Goal: Information Seeking & Learning: Learn about a topic

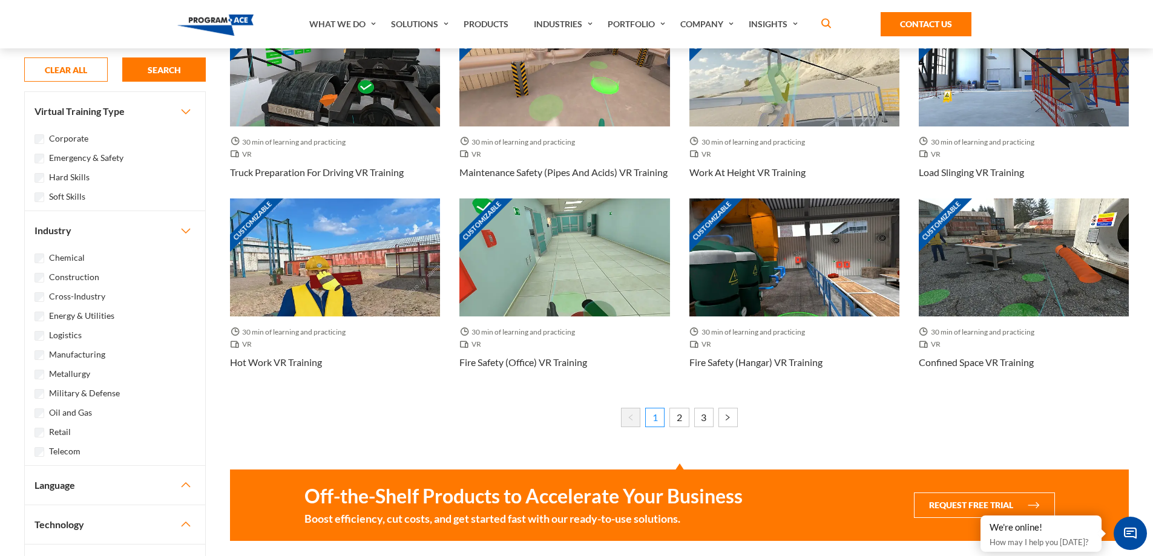
scroll to position [787, 0]
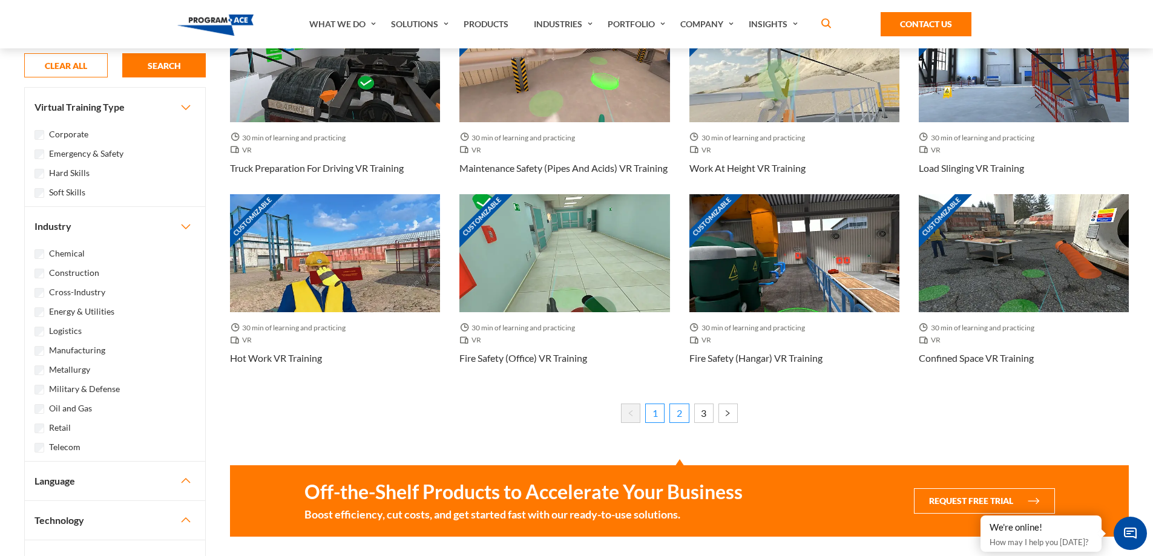
click at [684, 414] on link "2" at bounding box center [679, 413] width 19 height 19
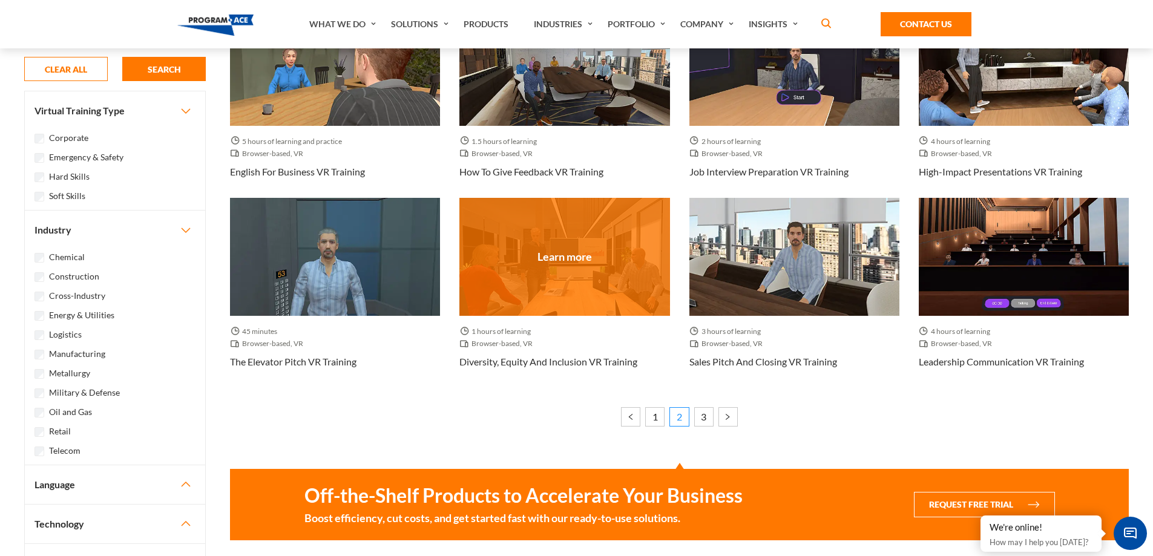
scroll to position [787, 0]
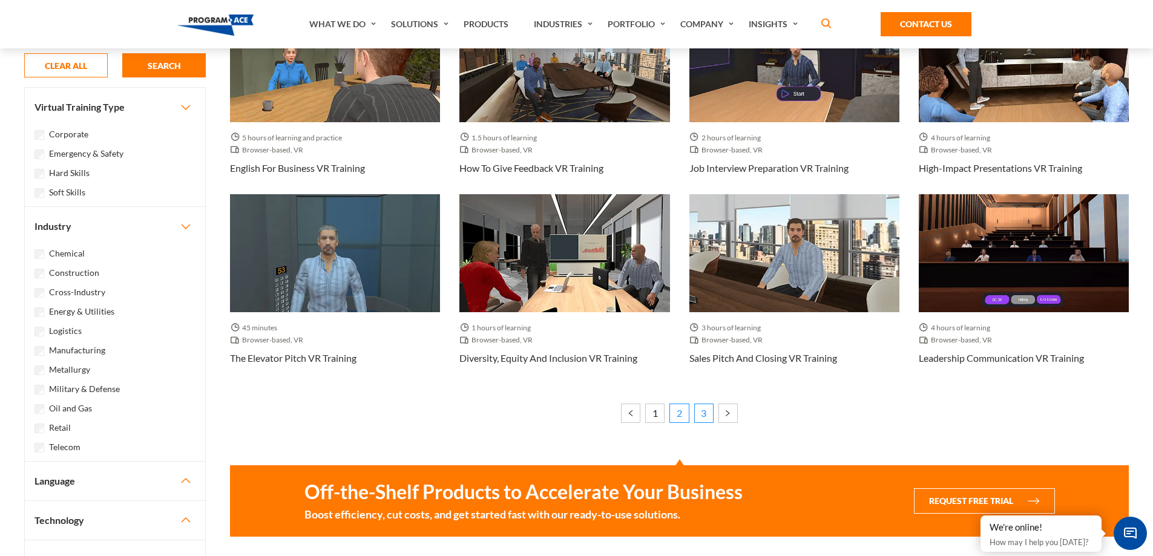
click at [700, 414] on link "3" at bounding box center [703, 413] width 19 height 19
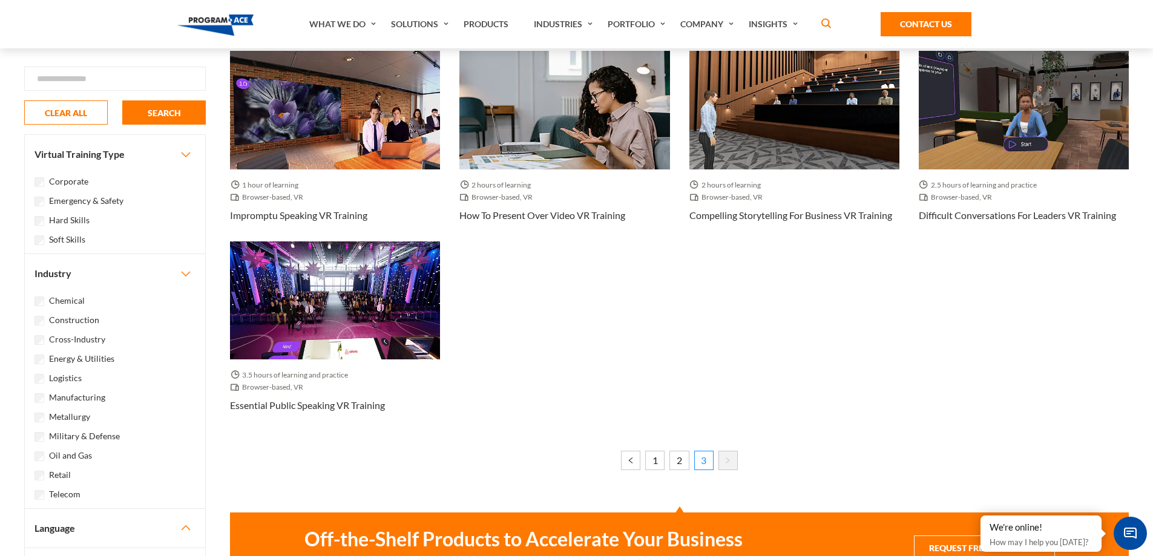
scroll to position [182, 0]
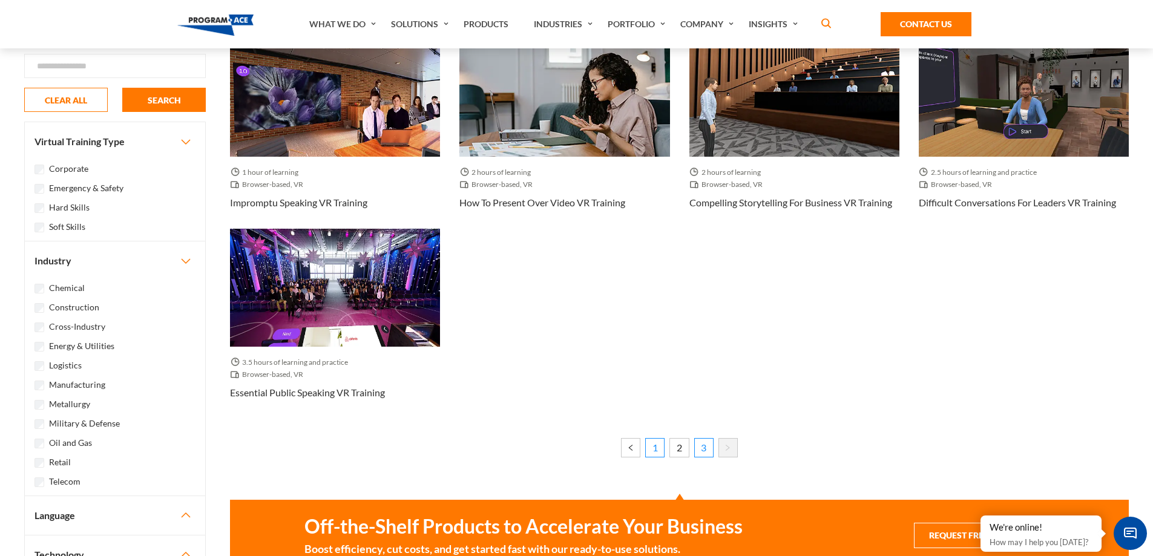
click at [654, 446] on link "1" at bounding box center [654, 447] width 19 height 19
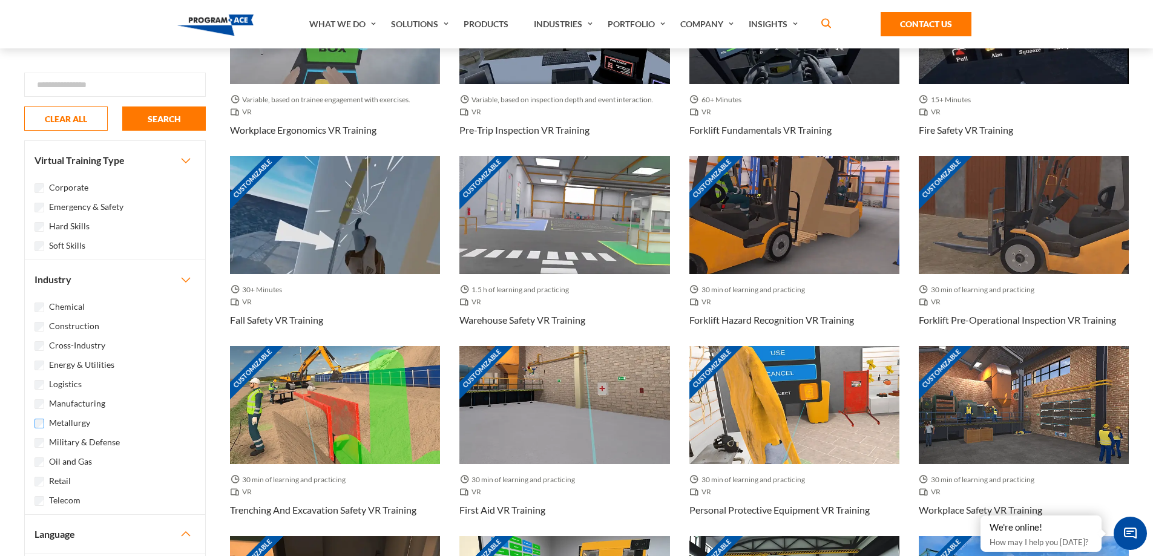
scroll to position [424, 0]
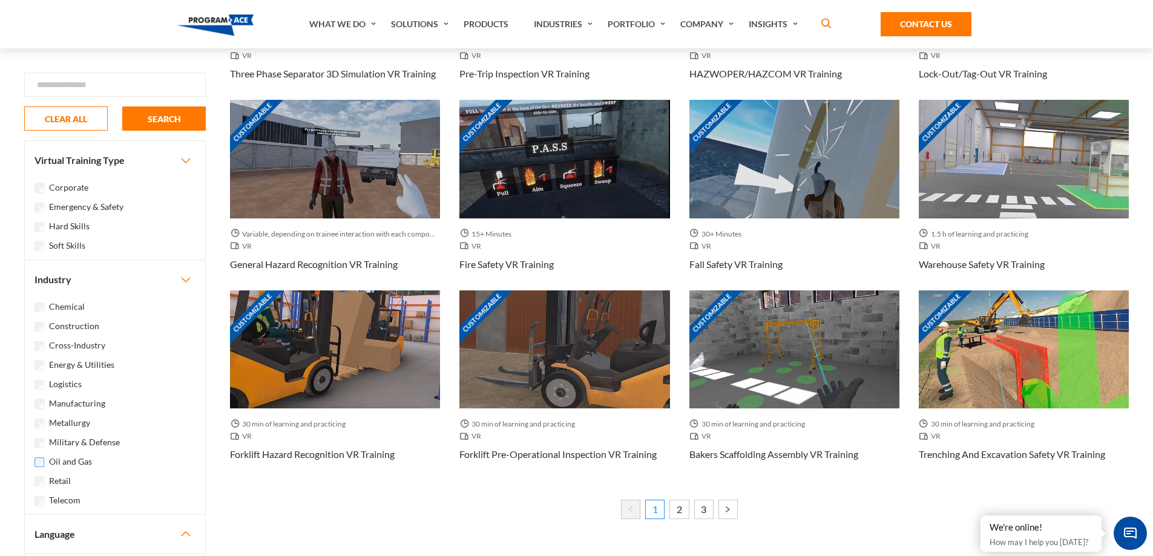
scroll to position [666, 0]
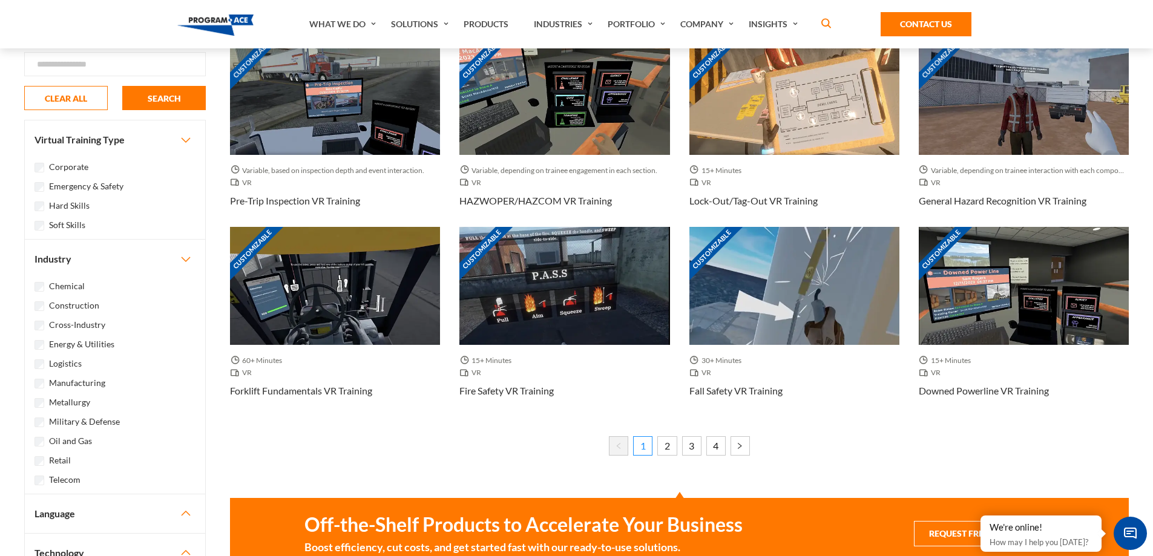
drag, startPoint x: 1009, startPoint y: 19, endPoint x: 1005, endPoint y: 4, distance: 15.1
click at [1009, 19] on nav "What We Do Services Business Analysis & Consulting Software Engineering Team Ex…" at bounding box center [576, 24] width 1153 height 48
